Goal: Information Seeking & Learning: Understand process/instructions

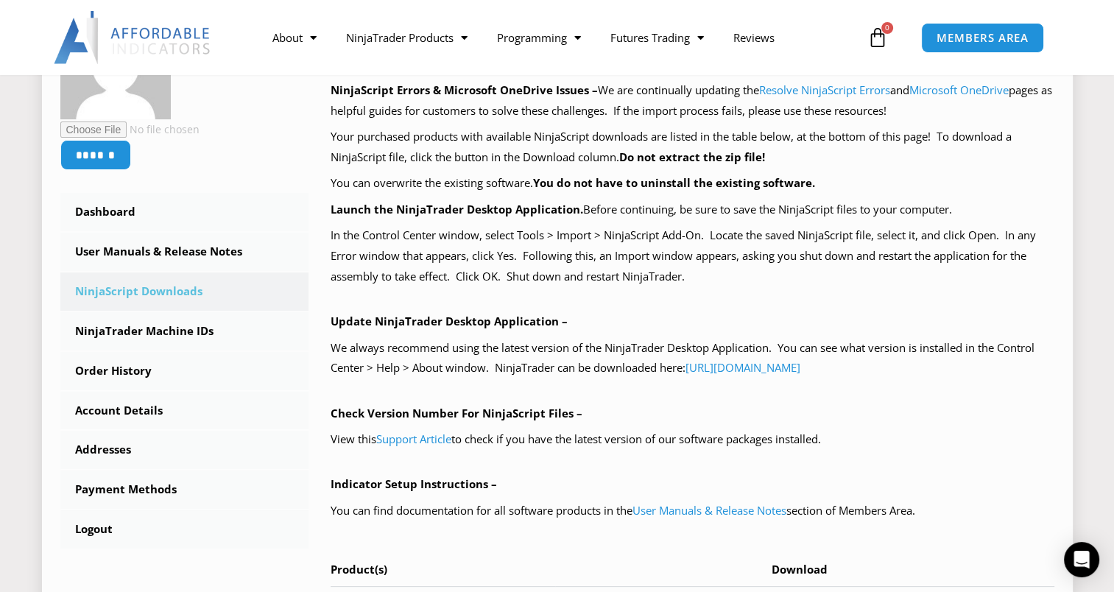
scroll to position [293, 0]
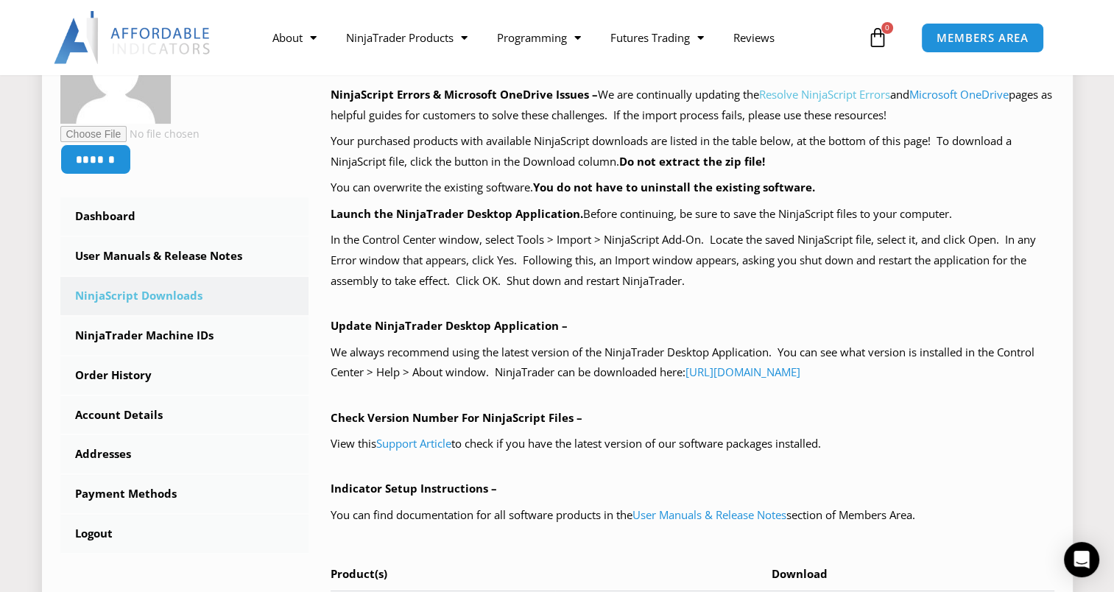
click at [830, 91] on link "Resolve NinjaScript Errors" at bounding box center [824, 94] width 131 height 15
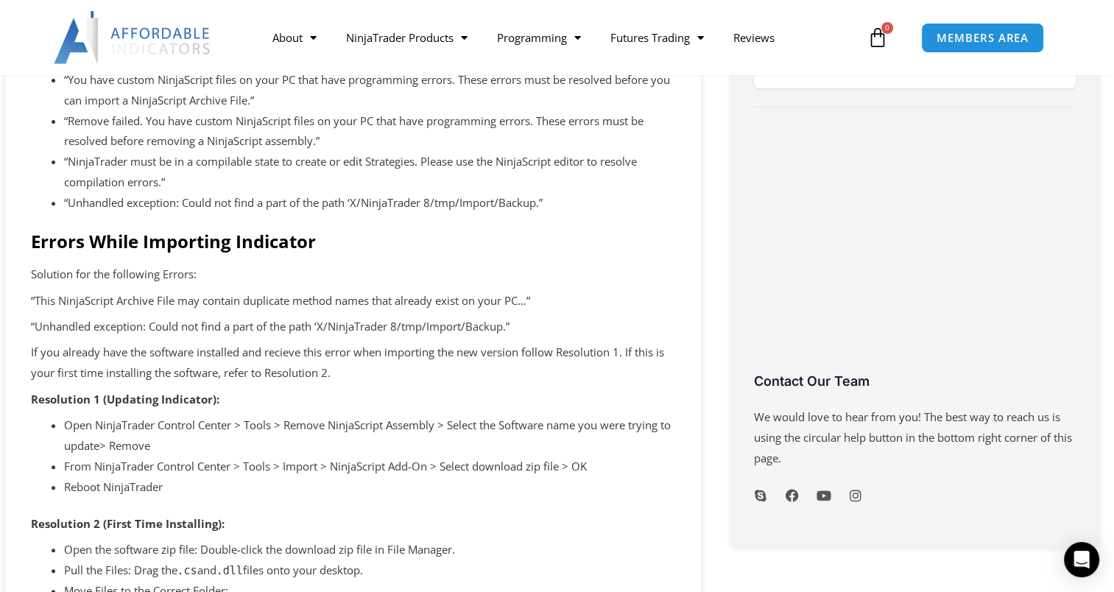
scroll to position [526, 0]
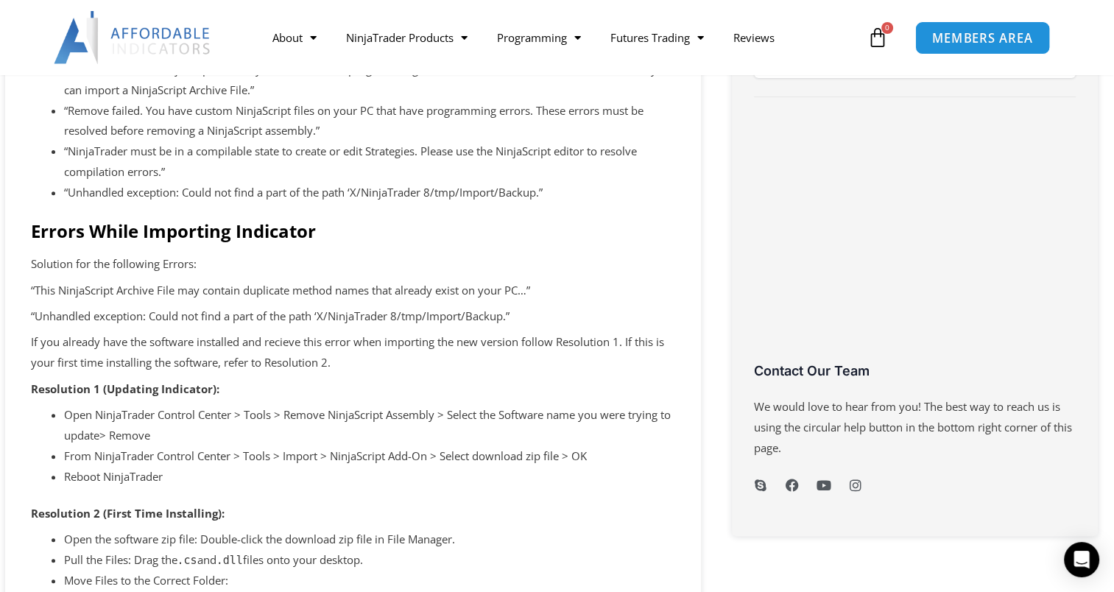
click at [961, 37] on span "MEMBERS AREA" at bounding box center [982, 38] width 101 height 13
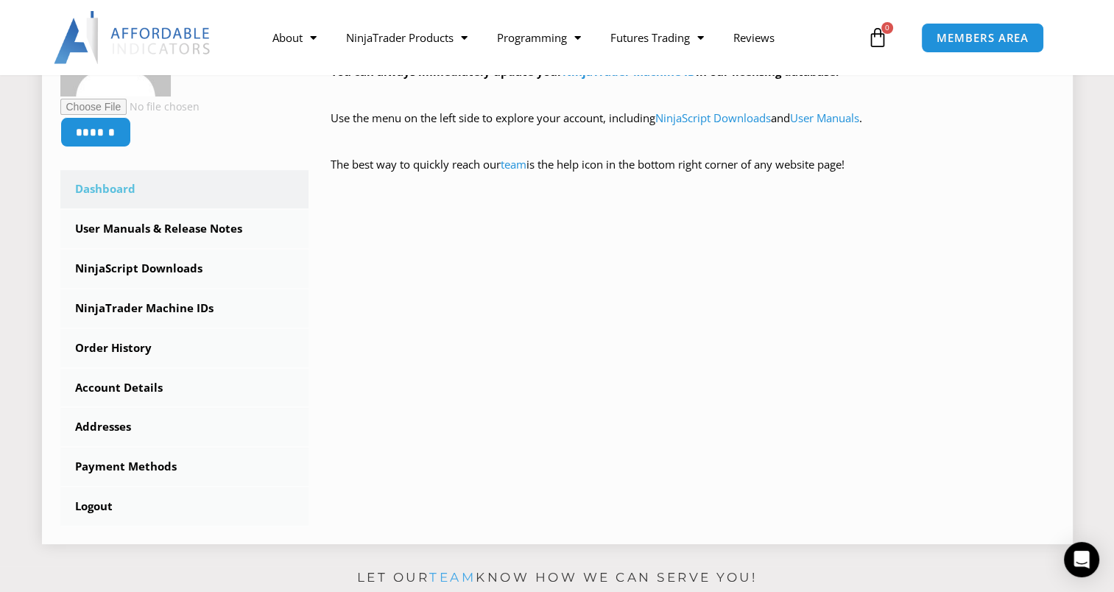
scroll to position [336, 0]
click at [195, 227] on link "User Manuals & Release Notes" at bounding box center [184, 228] width 249 height 38
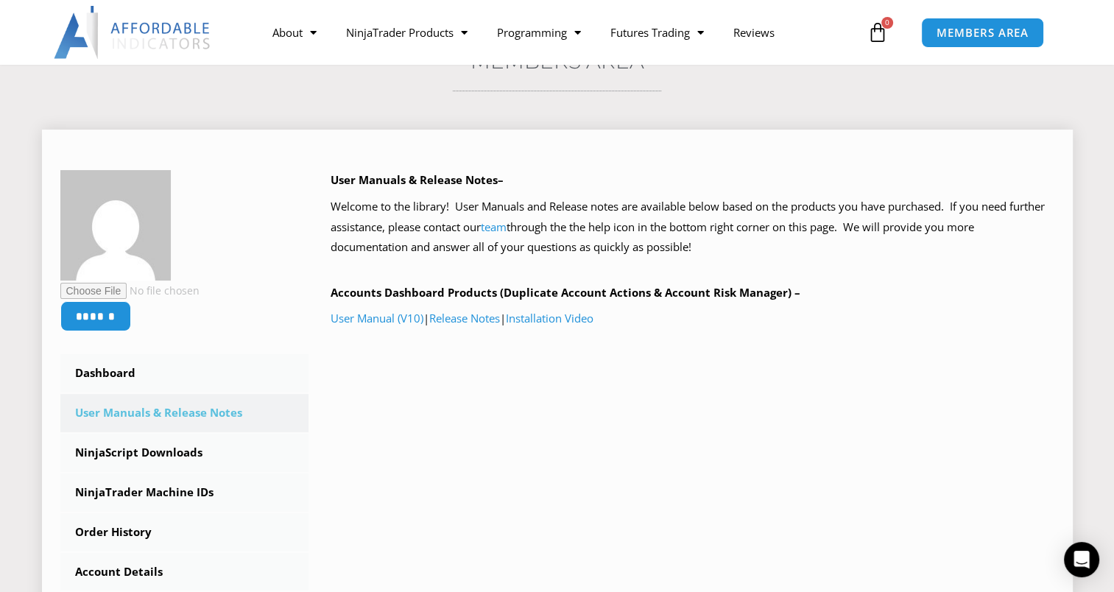
scroll to position [135, 0]
click at [576, 319] on link "Installation Video" at bounding box center [550, 318] width 88 height 15
